Goal: Information Seeking & Learning: Learn about a topic

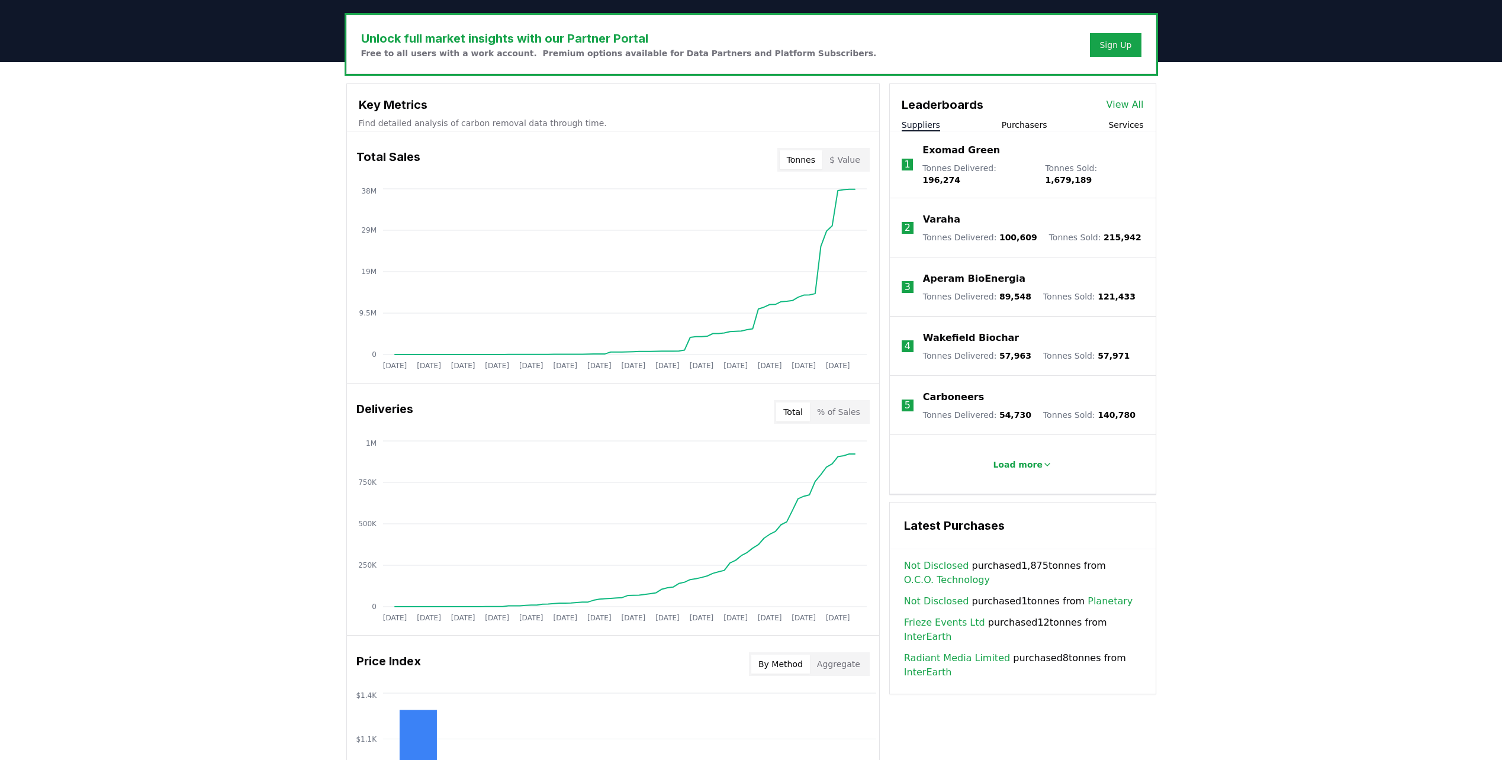
scroll to position [395, 0]
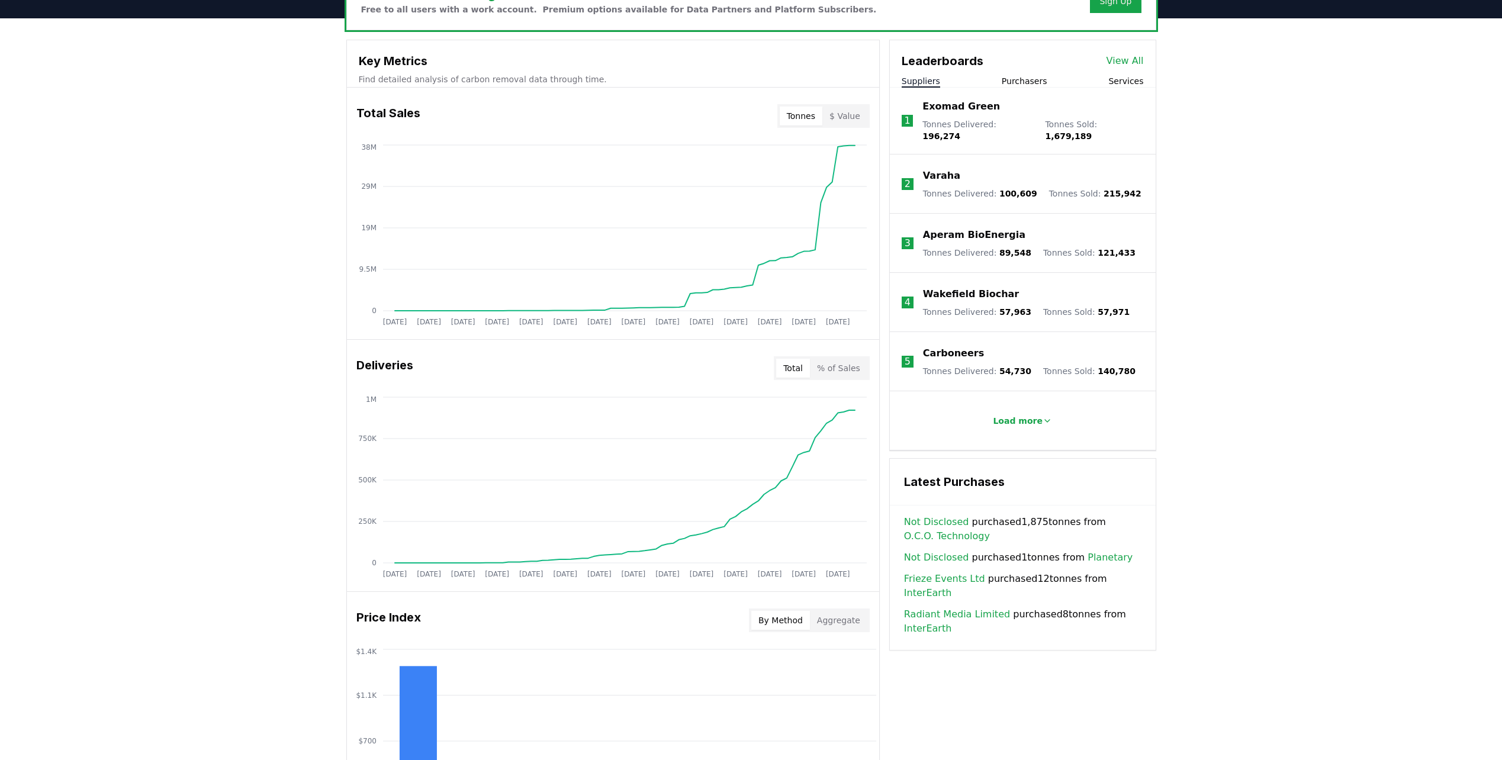
click at [856, 378] on div "Total % of Sales" at bounding box center [822, 368] width 96 height 24
click at [861, 369] on button "% of Sales" at bounding box center [838, 368] width 57 height 19
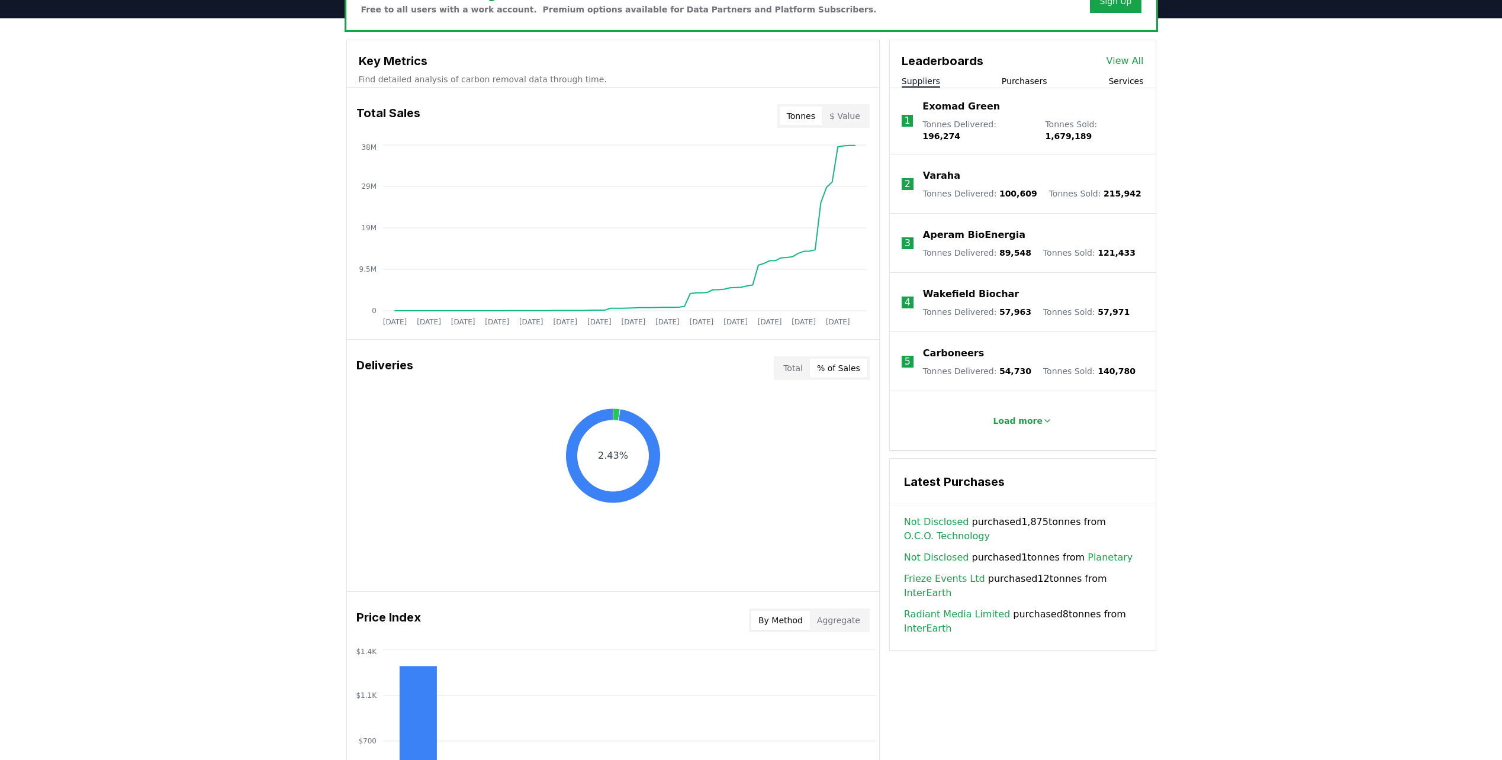
click at [799, 369] on button "Total" at bounding box center [793, 368] width 34 height 19
click at [842, 366] on button "% of Sales" at bounding box center [838, 368] width 57 height 19
click at [801, 375] on button "Total" at bounding box center [793, 368] width 34 height 19
click at [833, 368] on button "% of Sales" at bounding box center [838, 368] width 57 height 19
click at [803, 371] on button "Total" at bounding box center [793, 368] width 34 height 19
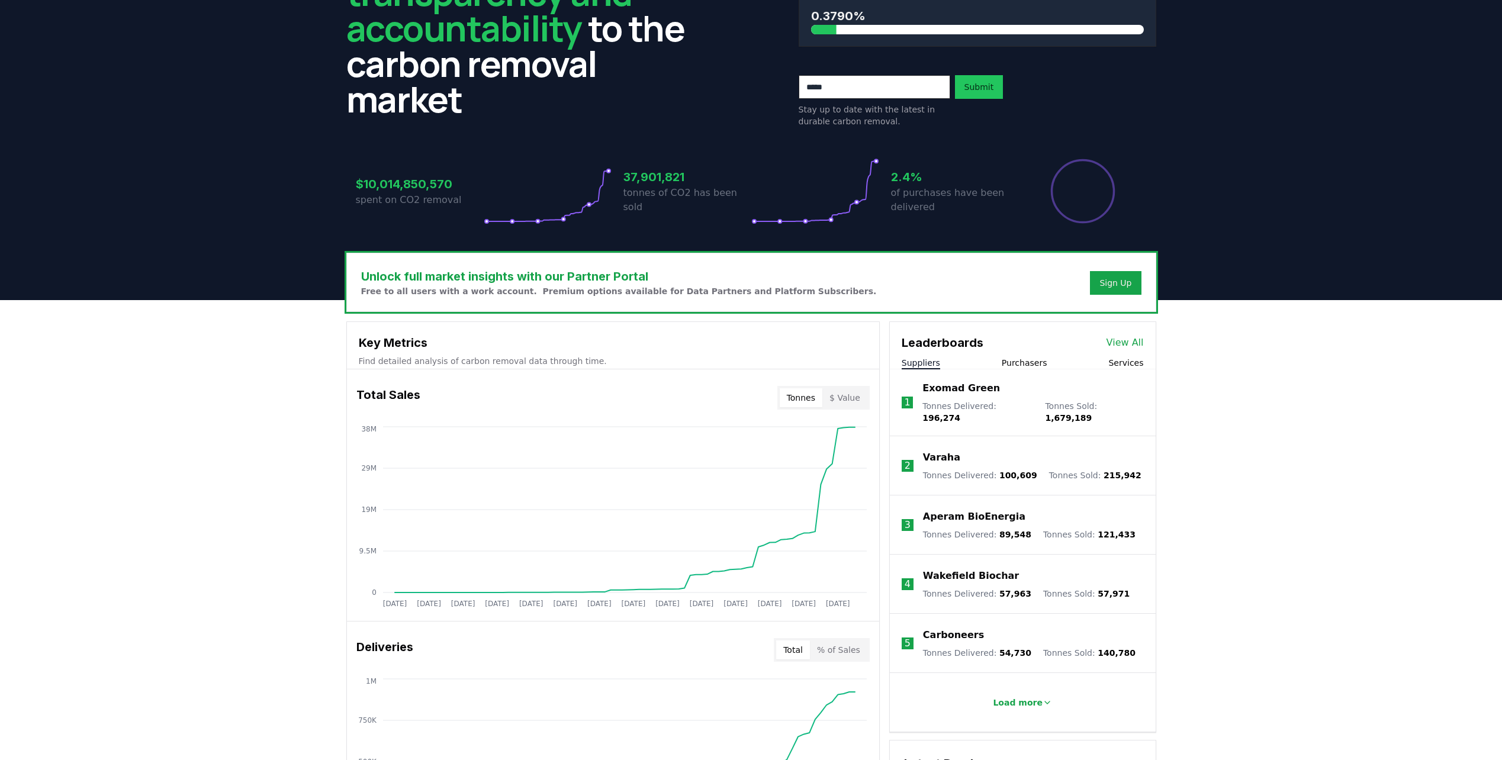
scroll to position [0, 0]
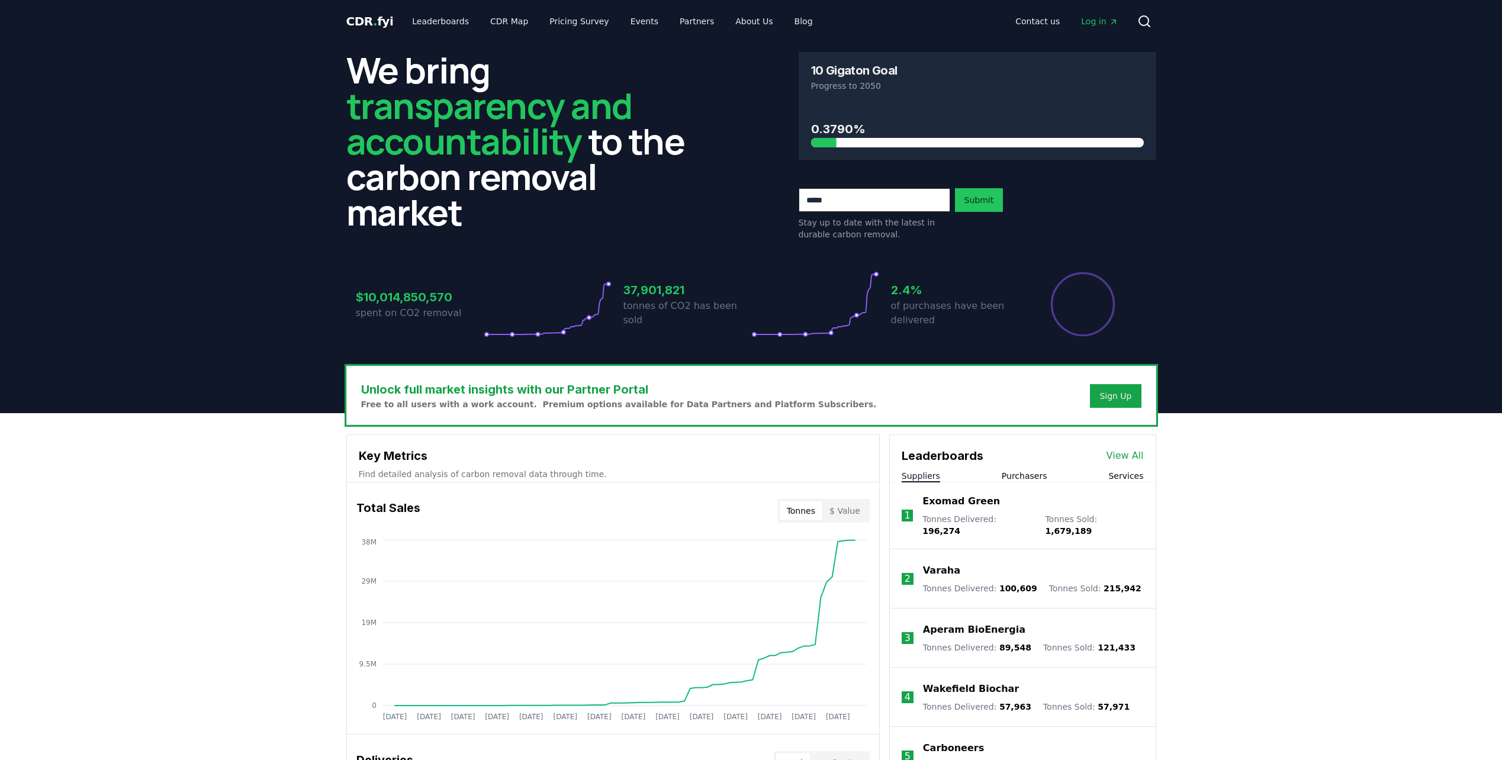
click at [1215, 187] on header "We bring transparency and accountability to the carbon removal market 10 Gigato…" at bounding box center [751, 228] width 1502 height 371
